Goal: Book appointment/travel/reservation

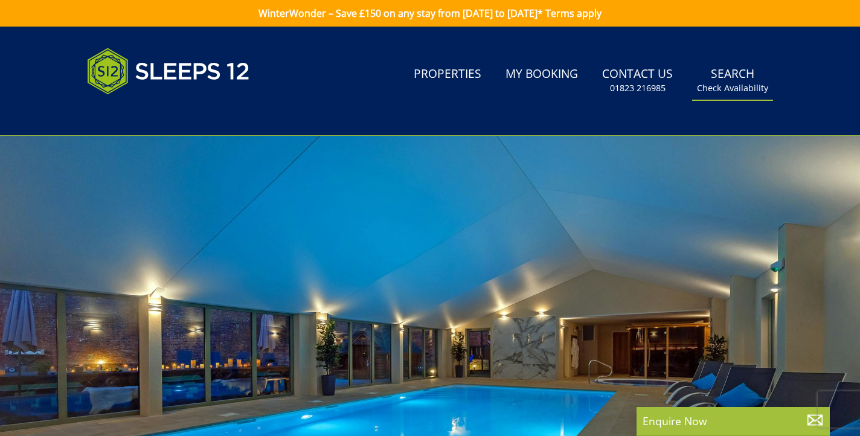
click at [750, 91] on small "Check Availability" at bounding box center [732, 88] width 71 height 12
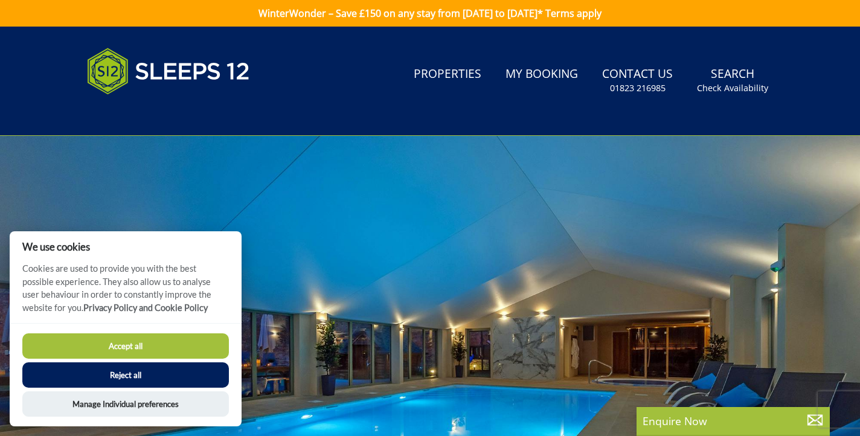
click at [108, 349] on button "Accept all" at bounding box center [125, 346] width 207 height 25
checkbox input "true"
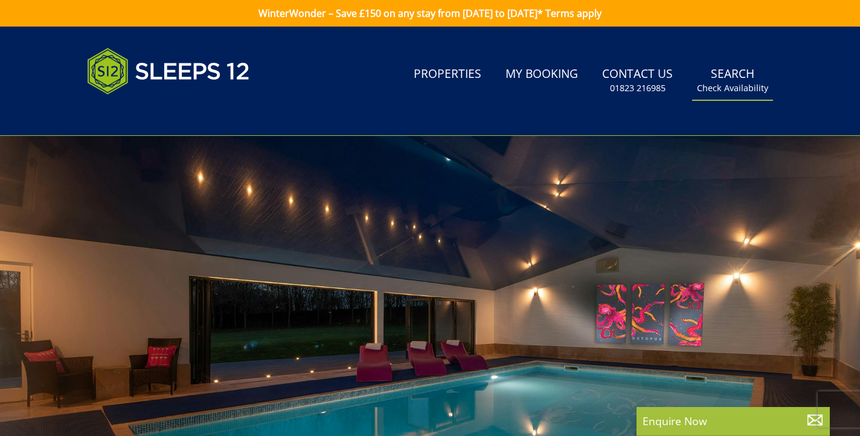
click at [729, 87] on small "Check Availability" at bounding box center [732, 88] width 71 height 12
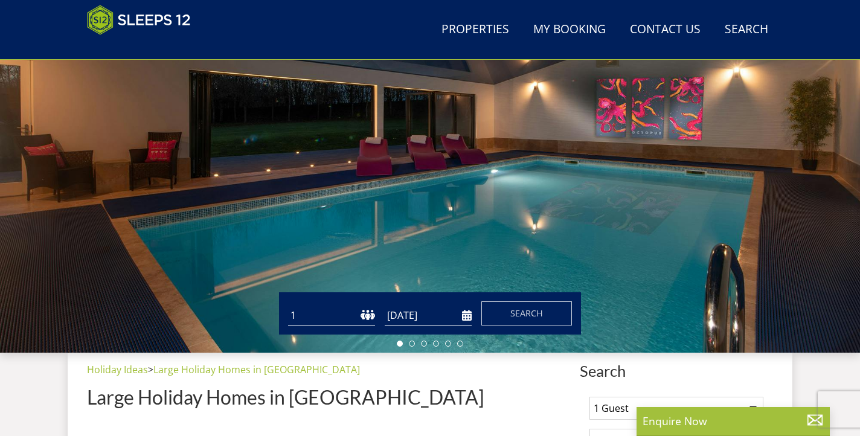
scroll to position [163, 0]
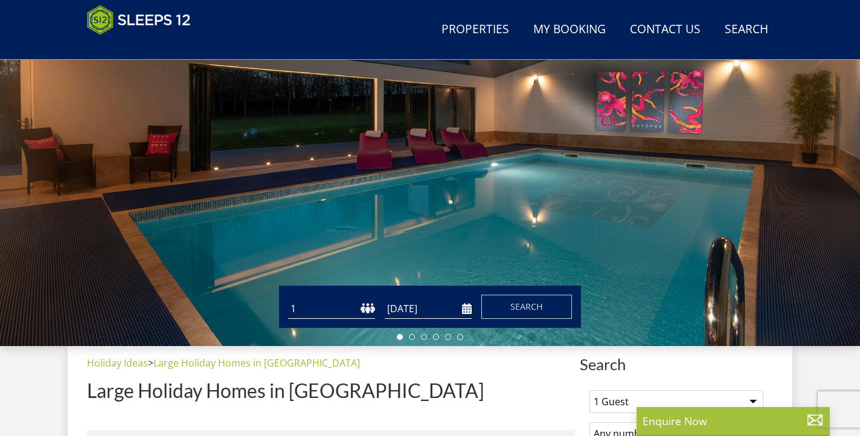
select select "12"
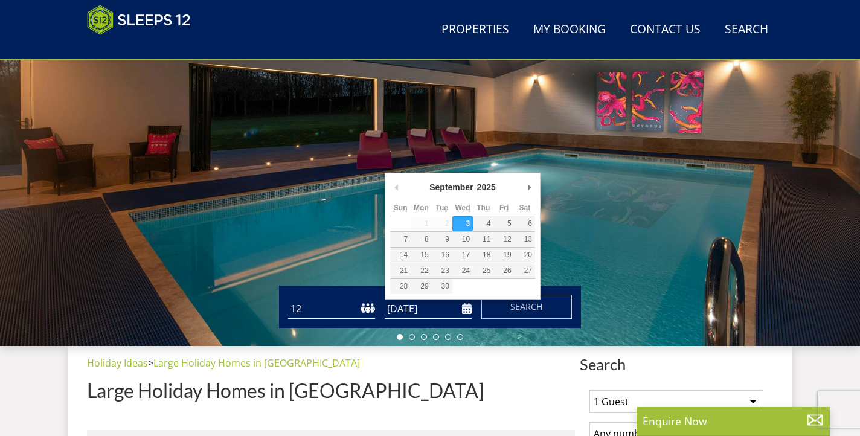
click at [431, 315] on input "[DATE]" at bounding box center [428, 309] width 87 height 20
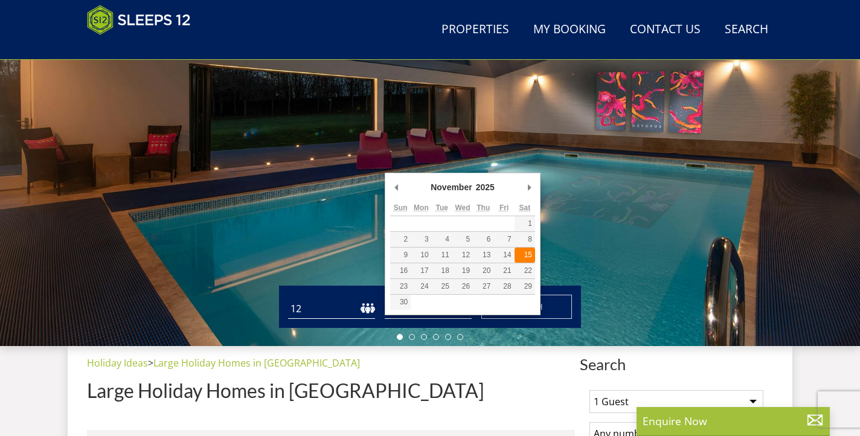
type input "[DATE]"
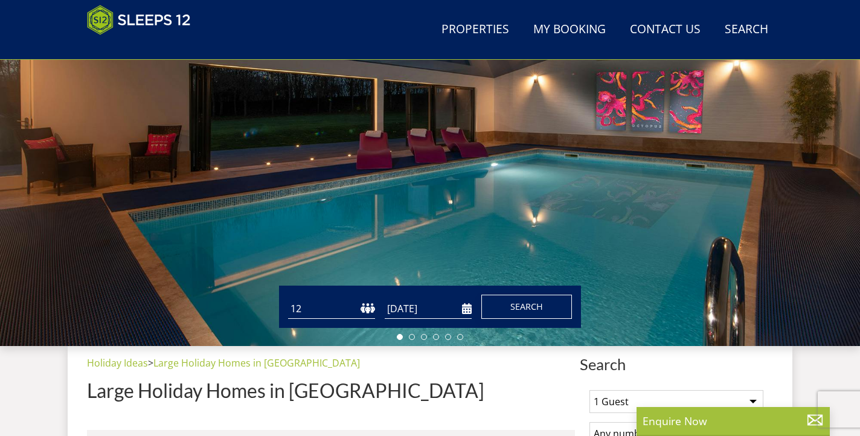
click at [511, 315] on button "Search" at bounding box center [527, 307] width 91 height 24
